Goal: Find contact information: Find contact information

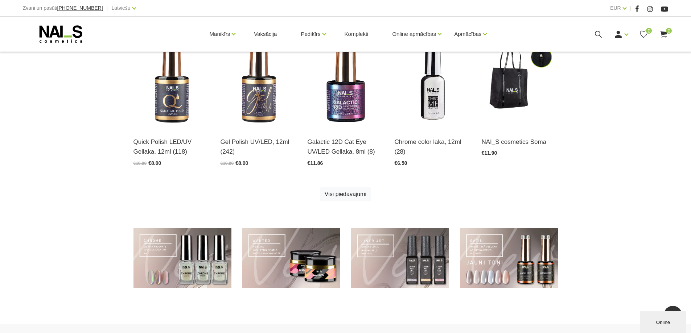
scroll to position [512, 0]
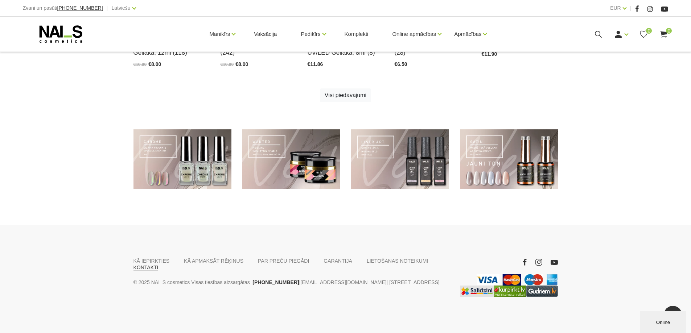
click at [158, 264] on link "KONTAKTI" at bounding box center [145, 267] width 25 height 7
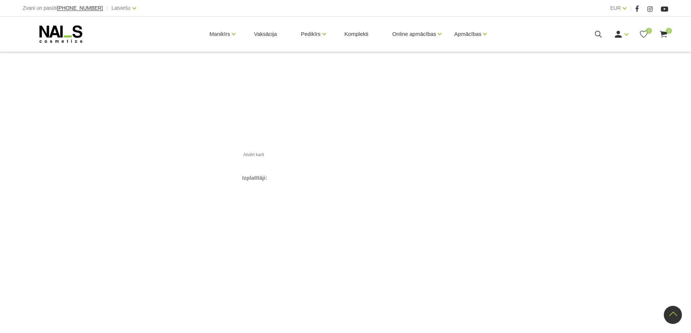
scroll to position [777, 0]
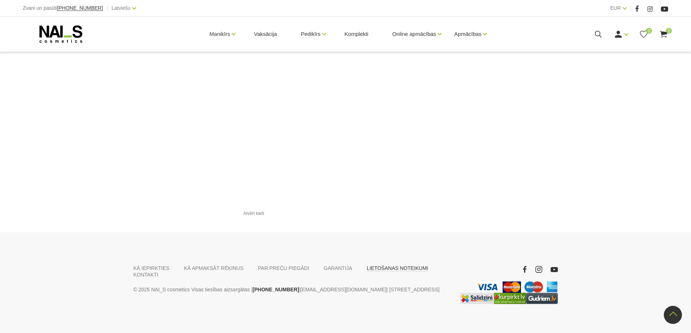
click at [385, 265] on link "LIETOŠANAS NOTEIKUMI" at bounding box center [397, 268] width 61 height 7
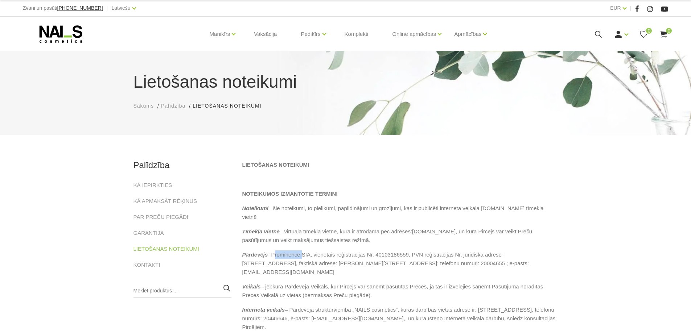
drag, startPoint x: 272, startPoint y: 246, endPoint x: 300, endPoint y: 246, distance: 27.9
click at [300, 251] on p "Pārdevējs - Prominence SIA, vienotais reģistrācijas Nr. 40103186559, PVN reģist…" at bounding box center [400, 264] width 316 height 26
copy p "Prominence"
drag, startPoint x: 285, startPoint y: 244, endPoint x: 272, endPoint y: 266, distance: 25.6
click at [268, 268] on link "[EMAIL_ADDRESS][DOMAIN_NAME]" at bounding box center [288, 272] width 92 height 9
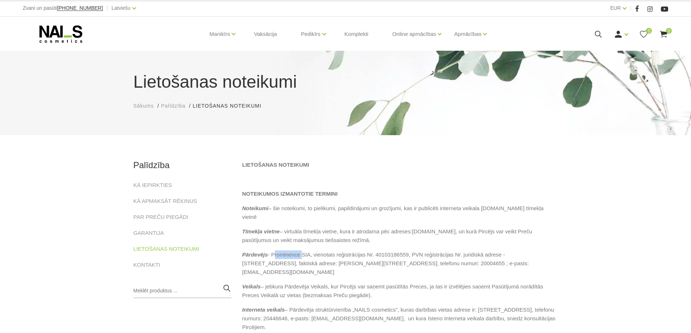
click at [273, 268] on link "[EMAIL_ADDRESS][DOMAIN_NAME]" at bounding box center [288, 272] width 92 height 9
drag, startPoint x: 321, startPoint y: 263, endPoint x: 262, endPoint y: 264, distance: 59.5
click at [262, 264] on p "Pārdevējs - Prominence SIA, vienotais reģistrācijas Nr. 40103186559, PVN reģist…" at bounding box center [400, 264] width 316 height 26
copy link "[EMAIL_ADDRESS][DOMAIN_NAME]"
